Goal: Book appointment/travel/reservation

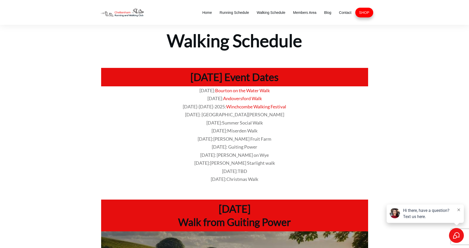
click at [219, 148] on span "[DATE]: Guiting Power" at bounding box center [234, 147] width 45 height 6
click at [212, 148] on span "[DATE]: Guiting Power" at bounding box center [234, 147] width 45 height 6
click at [239, 147] on span "[DATE]: Guiting Power" at bounding box center [234, 147] width 45 height 6
click at [309, 130] on p "[DATE]: Miserden Walk" at bounding box center [234, 131] width 266 height 8
click at [235, 148] on span "[DATE]: Guiting Power" at bounding box center [234, 147] width 45 height 6
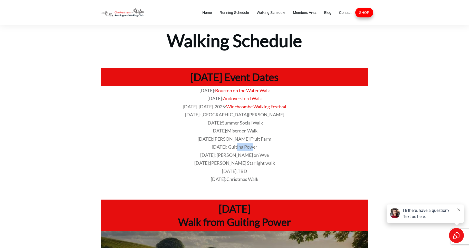
click at [235, 148] on span "[DATE]: Guiting Power" at bounding box center [234, 147] width 45 height 6
click at [229, 148] on span "[DATE]: Guiting Power" at bounding box center [234, 147] width 45 height 6
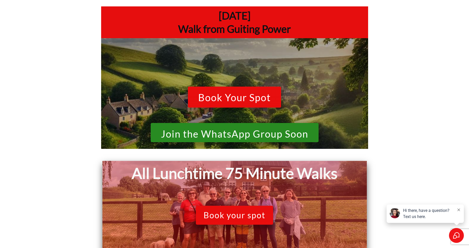
scroll to position [195, 0]
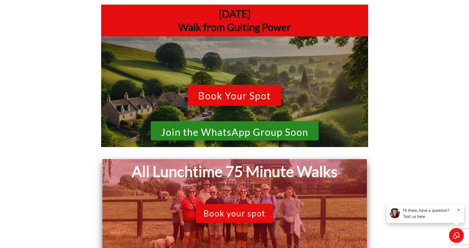
click at [230, 132] on span "Join the WhatsApp Group Soon" at bounding box center [234, 132] width 147 height 11
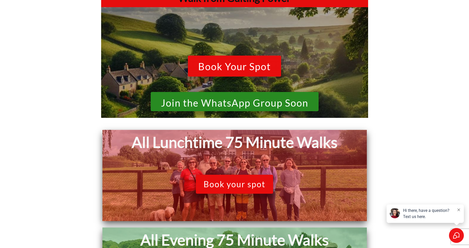
scroll to position [240, 0]
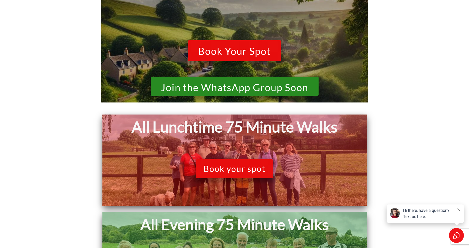
click at [224, 50] on span "Book Your Spot" at bounding box center [234, 52] width 73 height 12
